Goal: Information Seeking & Learning: Compare options

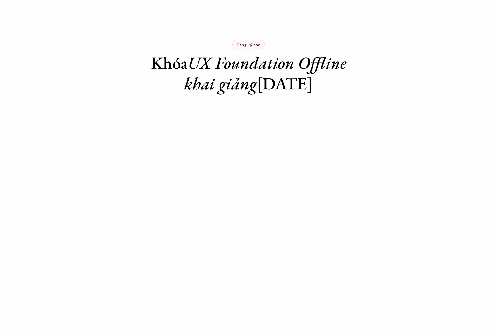
scroll to position [10, 0]
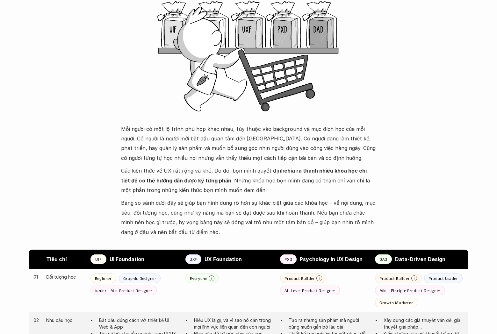
click at [340, 219] on p "Bảng so sánh dưới đây sẽ giúp bạn hình dung rõ hơn sự khác biệt giữa các khóa h…" at bounding box center [248, 217] width 255 height 39
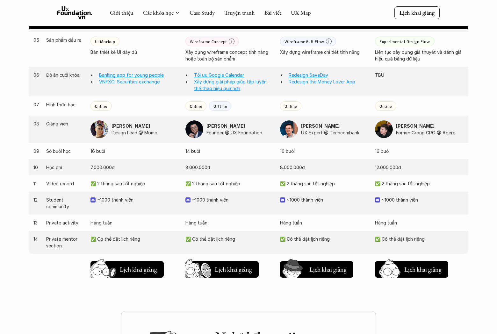
scroll to position [562, 0]
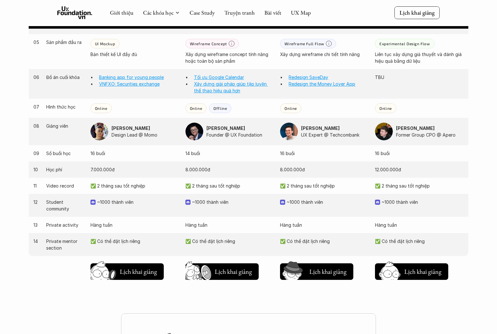
click at [304, 134] on p "UX Expert @ Techcombank" at bounding box center [335, 135] width 68 height 7
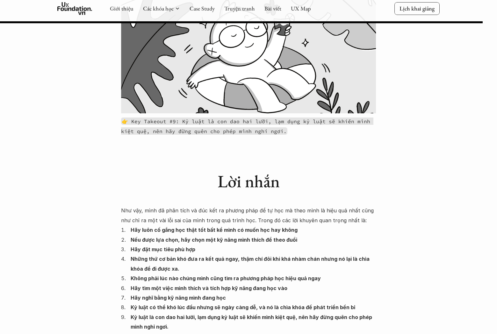
scroll to position [4615, 0]
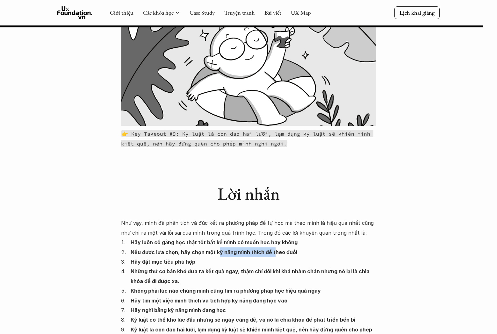
drag, startPoint x: 226, startPoint y: 166, endPoint x: 274, endPoint y: 164, distance: 47.5
click at [274, 248] on p "Nếu được lựa chọn, hãy chọn một kỹ năng mình thích để theo đuổi" at bounding box center [253, 253] width 245 height 10
click at [273, 249] on strong "Nếu được lựa chọn, hãy chọn một kỹ năng mình thích để theo đuổi" at bounding box center [214, 252] width 167 height 6
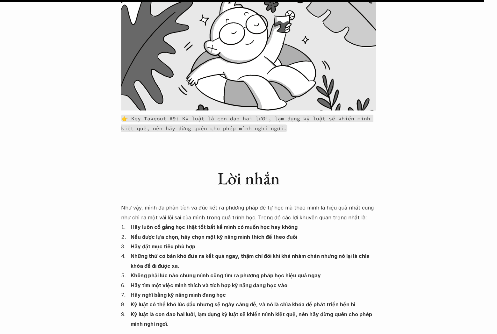
scroll to position [4632, 0]
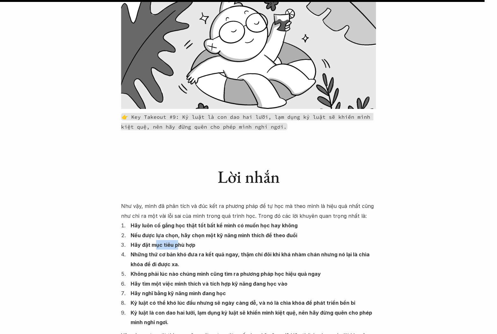
drag, startPoint x: 156, startPoint y: 158, endPoint x: 201, endPoint y: 157, distance: 44.6
click at [199, 240] on p "Hãy đặt mục tiêu phù hợp" at bounding box center [253, 245] width 245 height 10
click at [201, 240] on p "Hãy đặt mục tiêu phù hợp" at bounding box center [253, 245] width 245 height 10
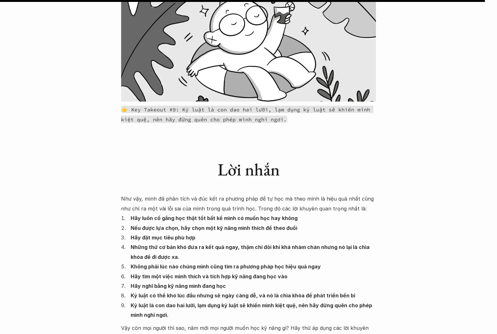
scroll to position [4642, 0]
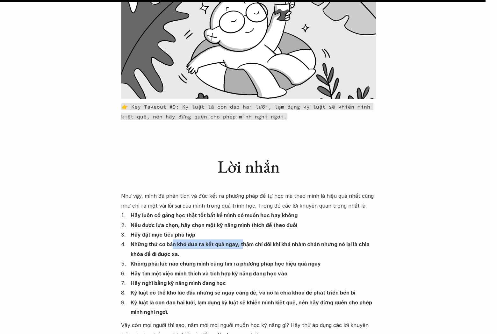
drag, startPoint x: 178, startPoint y: 157, endPoint x: 240, endPoint y: 157, distance: 61.8
click at [240, 241] on strong "Những thứ cơ bản khó đưa ra kết quả ngay, thậm chí đôi khi khá nhàm chán nhưng …" at bounding box center [251, 249] width 240 height 16
drag, startPoint x: 240, startPoint y: 157, endPoint x: 249, endPoint y: 157, distance: 8.6
click at [241, 241] on strong "Những thứ cơ bản khó đưa ra kết quả ngay, thậm chí đôi khi khá nhàm chán nhưng …" at bounding box center [251, 249] width 240 height 16
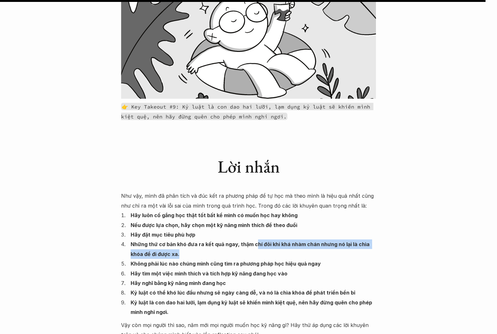
drag, startPoint x: 255, startPoint y: 157, endPoint x: 340, endPoint y: 166, distance: 85.3
click at [340, 240] on p "Những thứ cơ bản khó đưa ra kết quả ngay, thậm chí đôi khi khá nhàm chán nhưng …" at bounding box center [253, 249] width 245 height 19
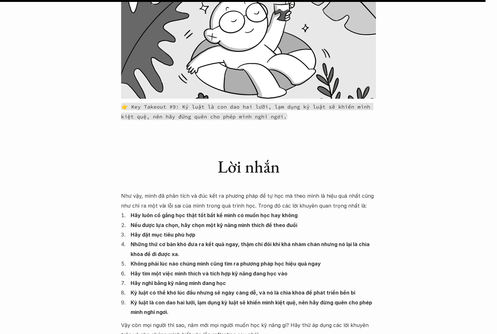
click at [314, 240] on p "Những thứ cơ bản khó đưa ra kết quả ngay, thậm chí đôi khi khá nhàm chán nhưng …" at bounding box center [253, 249] width 245 height 19
drag, startPoint x: 165, startPoint y: 176, endPoint x: 330, endPoint y: 175, distance: 164.8
click at [330, 259] on p "Không phải lúc nào chúng mình cũng tìm ra phương pháp học hiệu quả ngay" at bounding box center [253, 264] width 245 height 10
drag, startPoint x: 234, startPoint y: 183, endPoint x: 282, endPoint y: 182, distance: 48.1
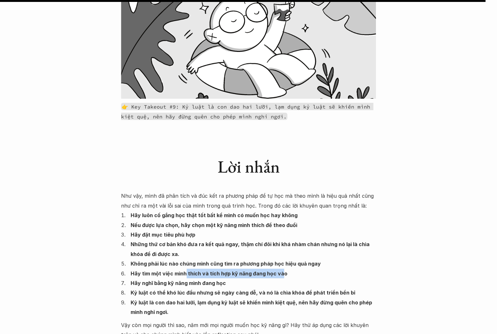
click at [282, 269] on p "Hãy tìm một việc mình thích và tích hợp kỹ năng đang học vào" at bounding box center [253, 274] width 245 height 10
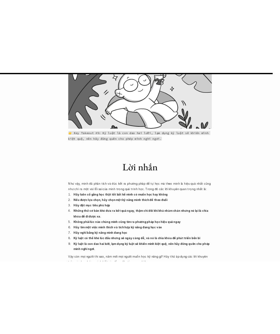
scroll to position [4780, 0]
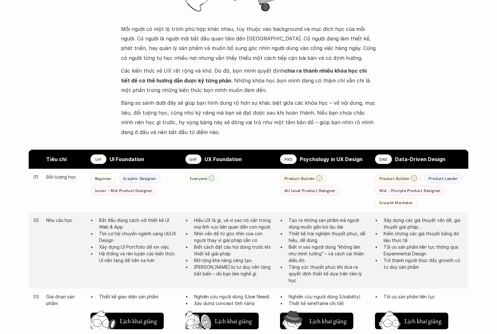
scroll to position [276, 0]
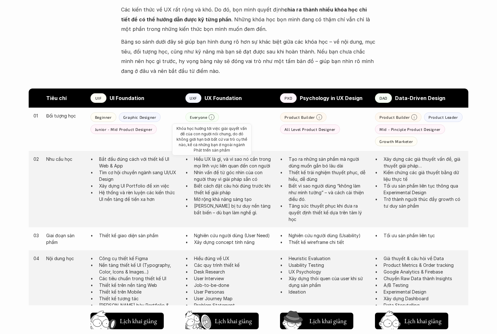
click at [214, 118] on icon at bounding box center [212, 117] width 6 height 6
click at [385, 62] on div at bounding box center [249, 79] width 440 height 58
click at [99, 115] on p "Beginner" at bounding box center [103, 117] width 17 height 4
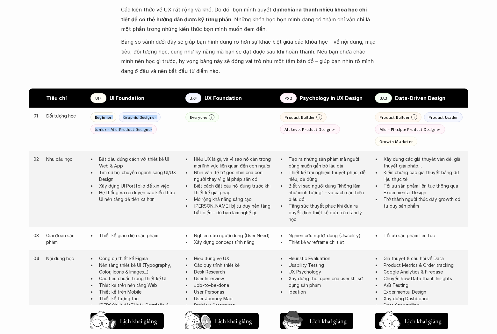
drag, startPoint x: 93, startPoint y: 117, endPoint x: 156, endPoint y: 133, distance: 65.6
click at [156, 133] on div "Beginner Graphic Designer Junior - Mid Product Designer" at bounding box center [135, 124] width 89 height 22
drag, startPoint x: 343, startPoint y: 109, endPoint x: 486, endPoint y: 107, distance: 142.5
click at [343, 109] on div "01 Đối tượng học Beginner Graphic Designer Junior - Mid Product Designer Everyo…" at bounding box center [249, 129] width 440 height 43
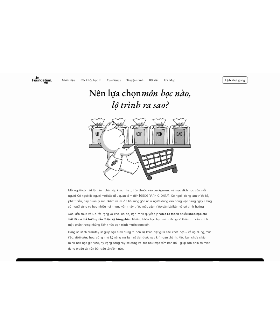
scroll to position [0, 0]
